Goal: Task Accomplishment & Management: Manage account settings

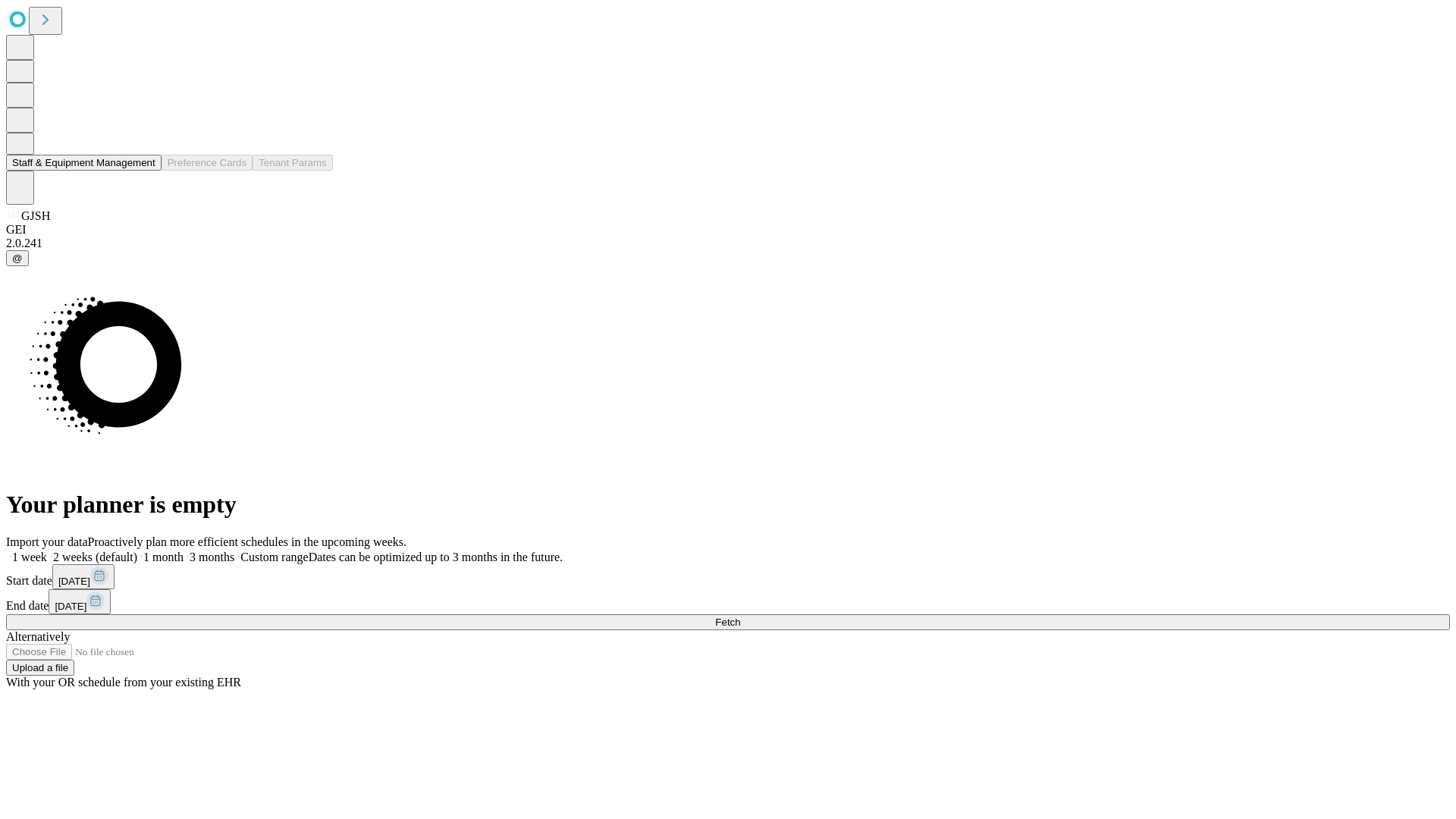
click at [145, 170] on button "Staff & Equipment Management" at bounding box center [84, 162] width 155 height 16
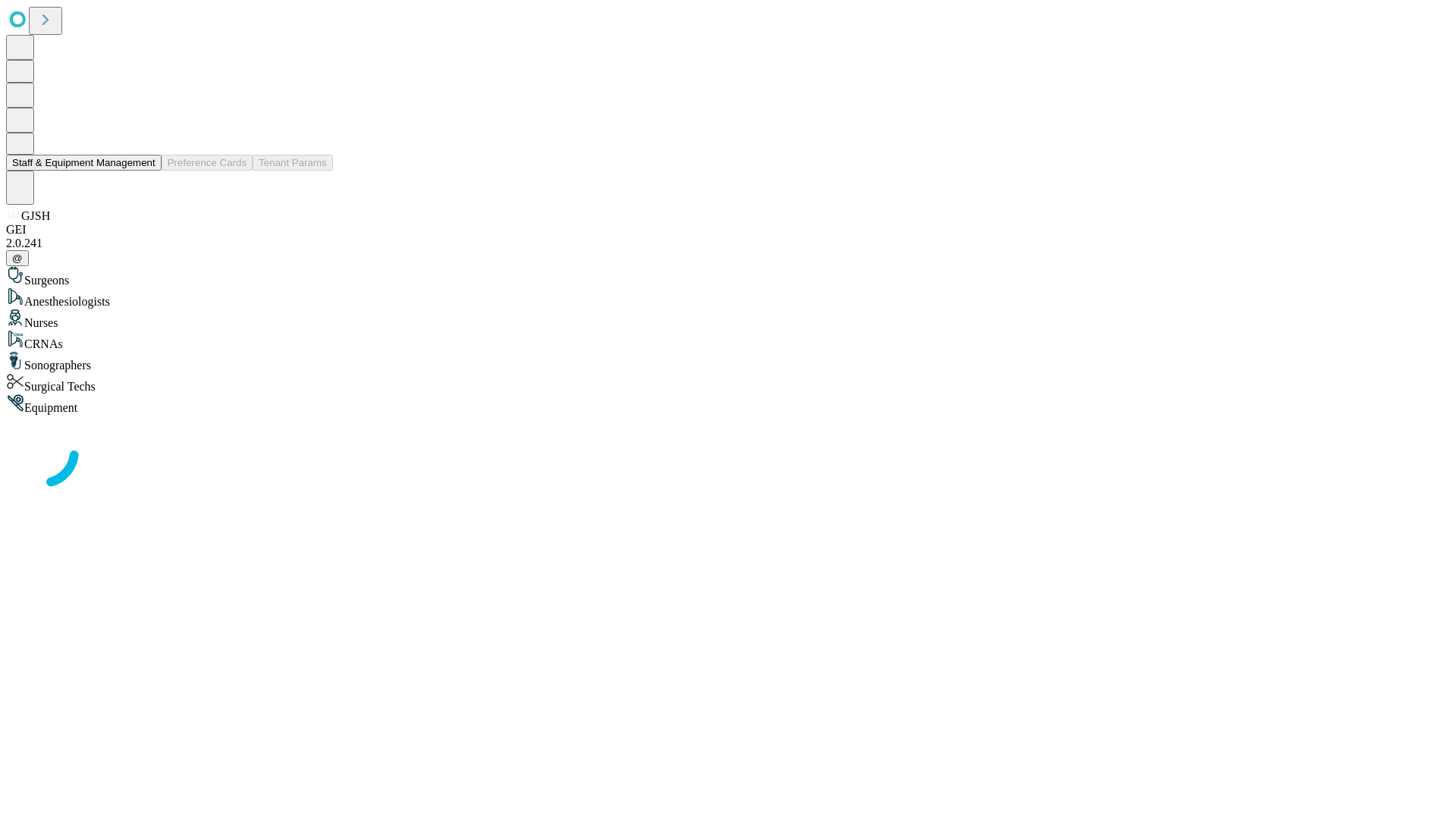
click at [145, 170] on button "Staff & Equipment Management" at bounding box center [84, 162] width 155 height 16
